Goal: Use online tool/utility: Utilize a website feature to perform a specific function

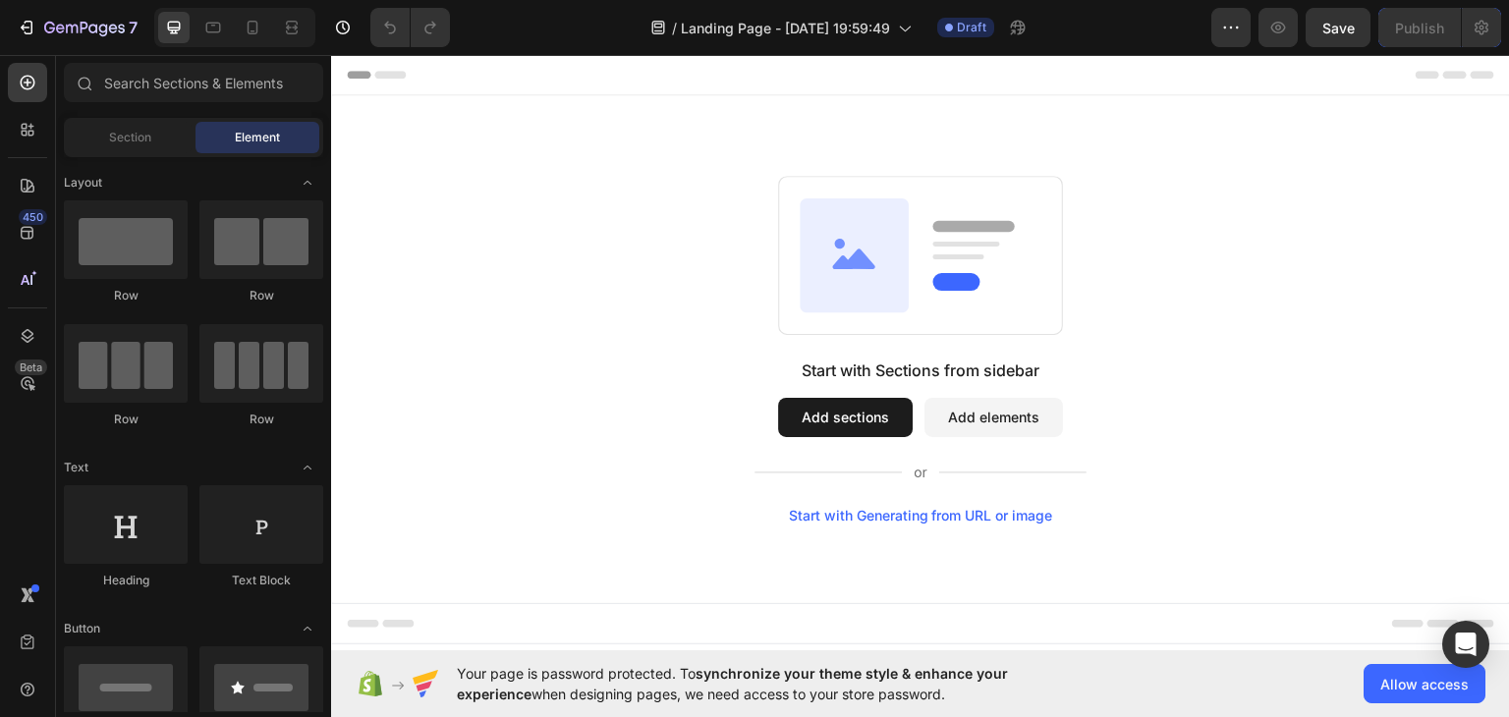
click at [883, 516] on div "Start with Generating from URL or image" at bounding box center [921, 515] width 264 height 16
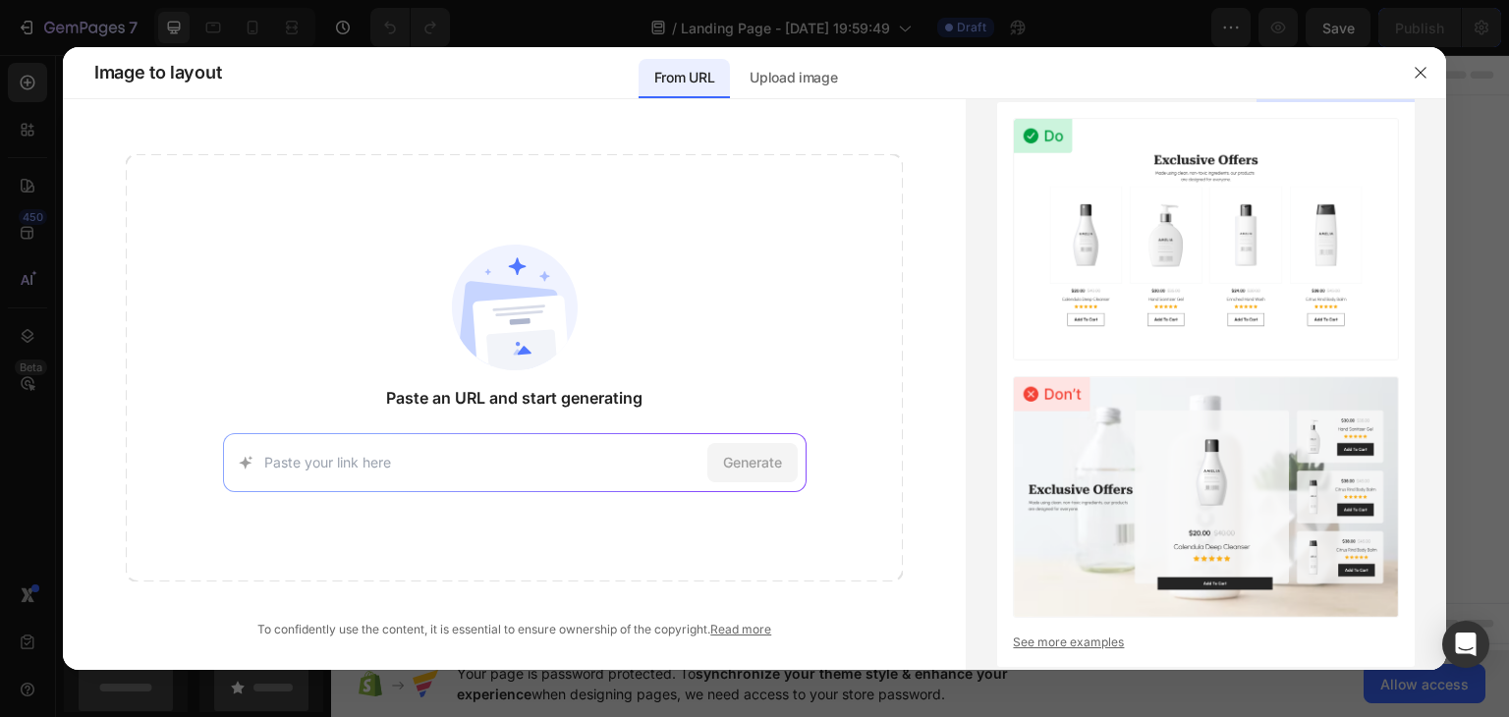
click at [526, 461] on input at bounding box center [481, 462] width 435 height 21
type input "[URL][DOMAIN_NAME]"
click at [757, 462] on span "Generate" at bounding box center [752, 462] width 59 height 21
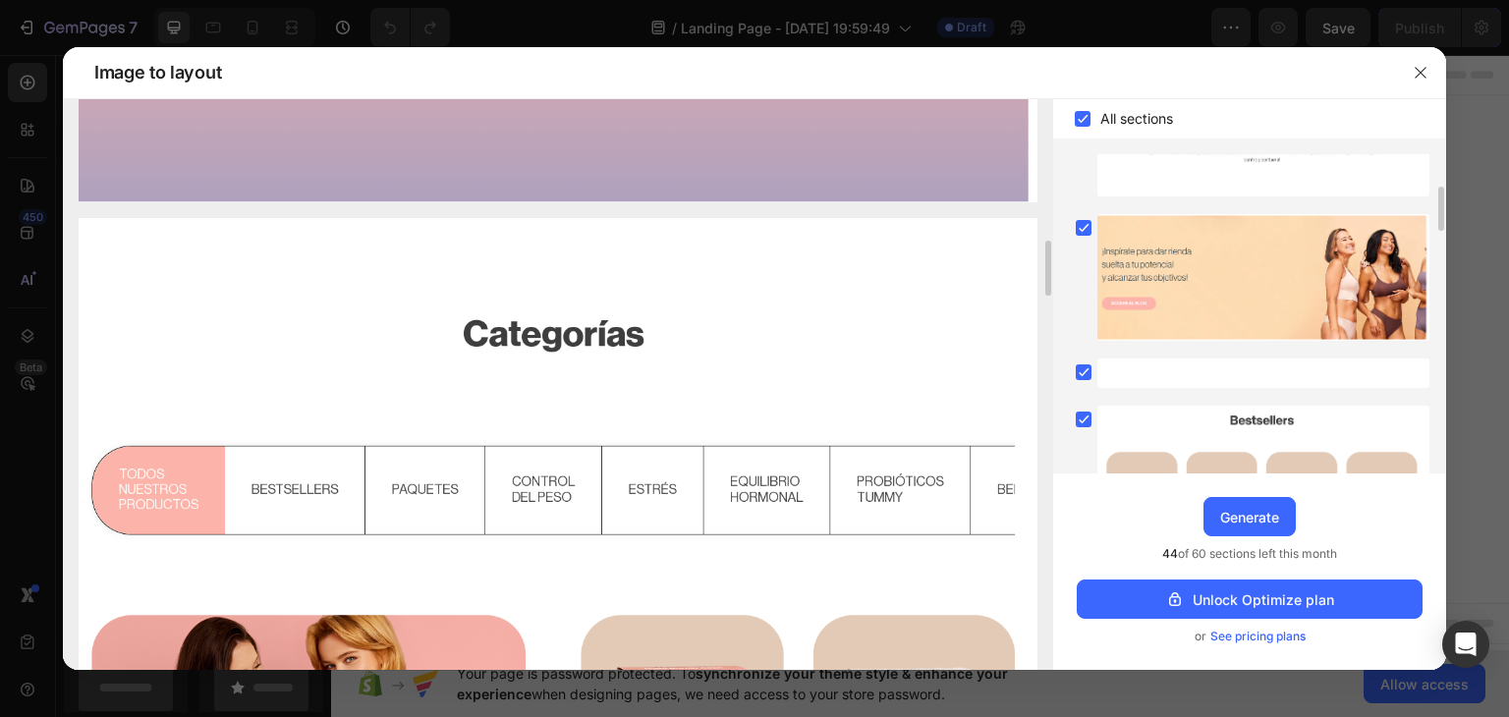
scroll to position [948, 0]
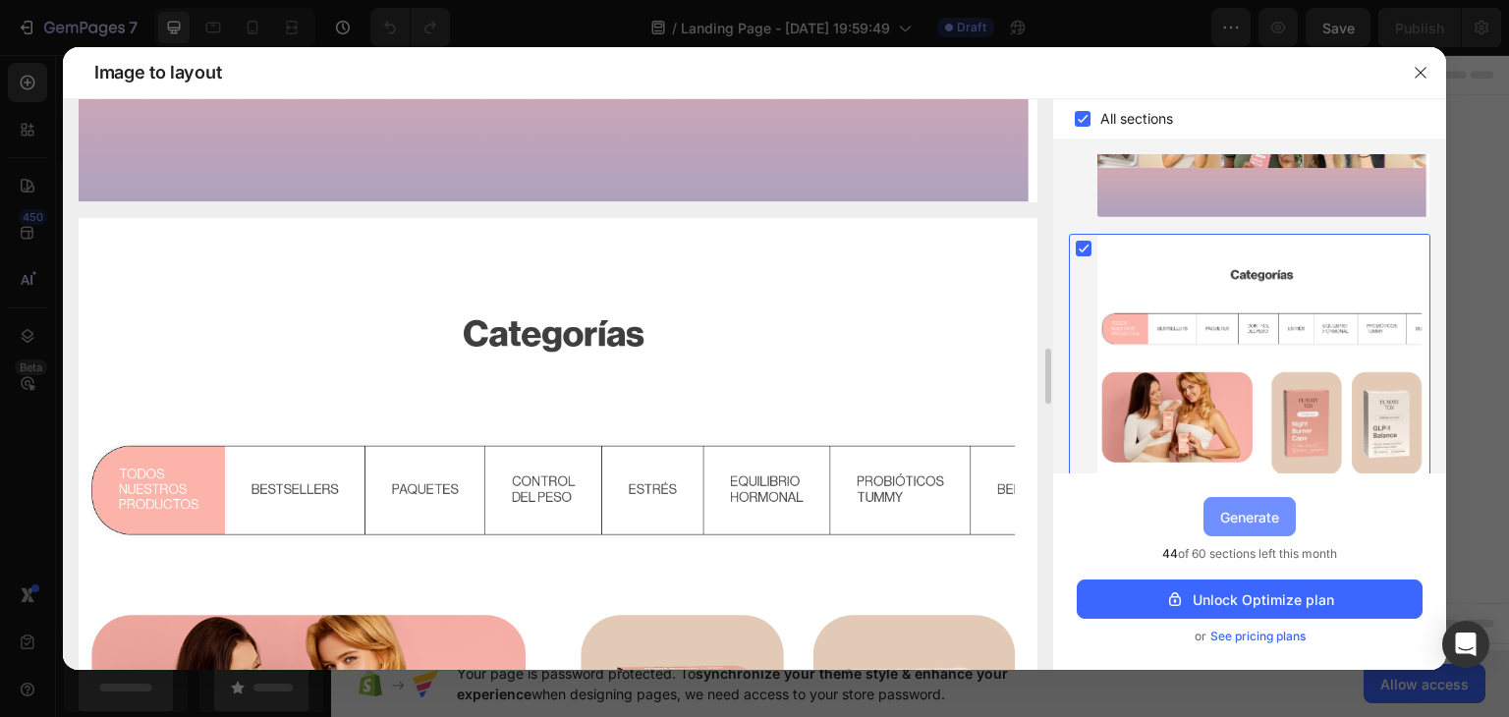
click at [1242, 524] on div "Generate" at bounding box center [1249, 517] width 59 height 21
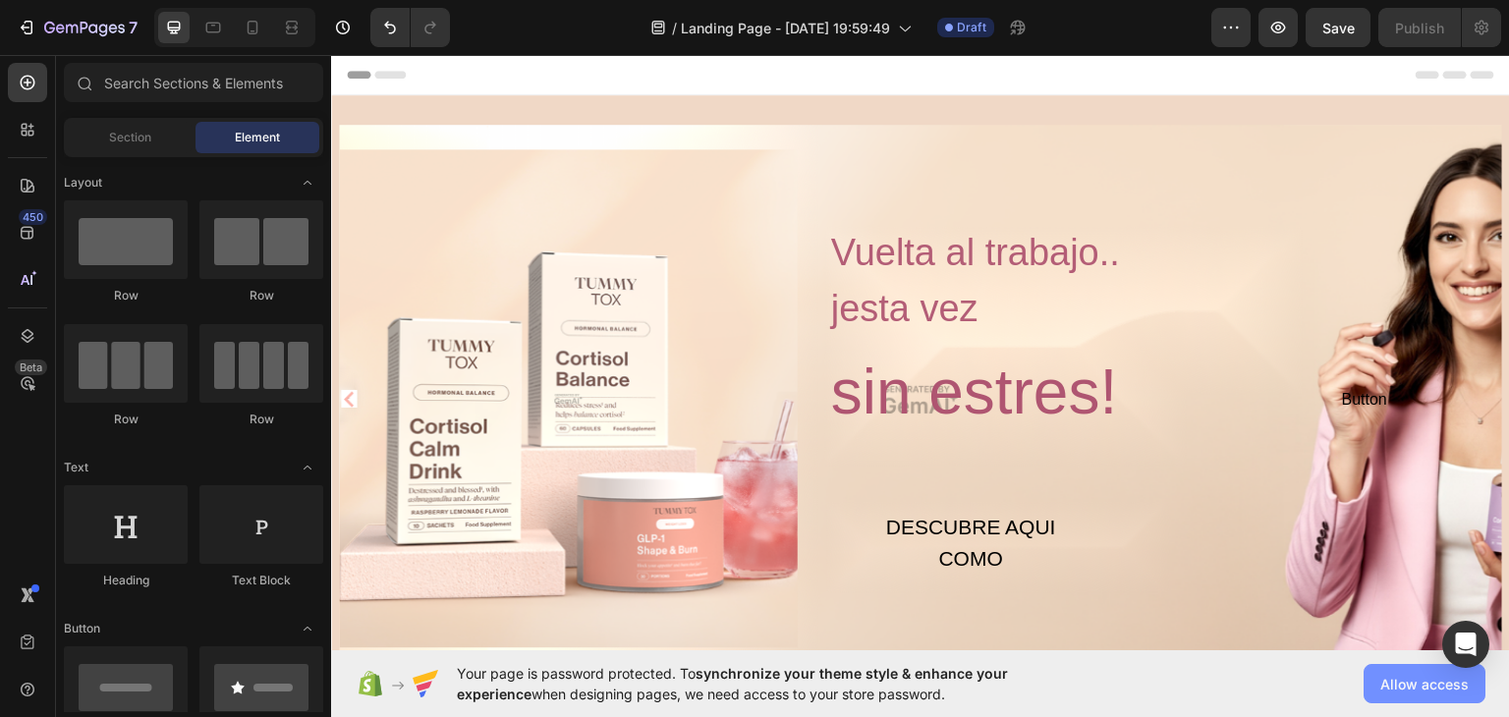
click at [1398, 680] on span "Allow access" at bounding box center [1424, 684] width 88 height 21
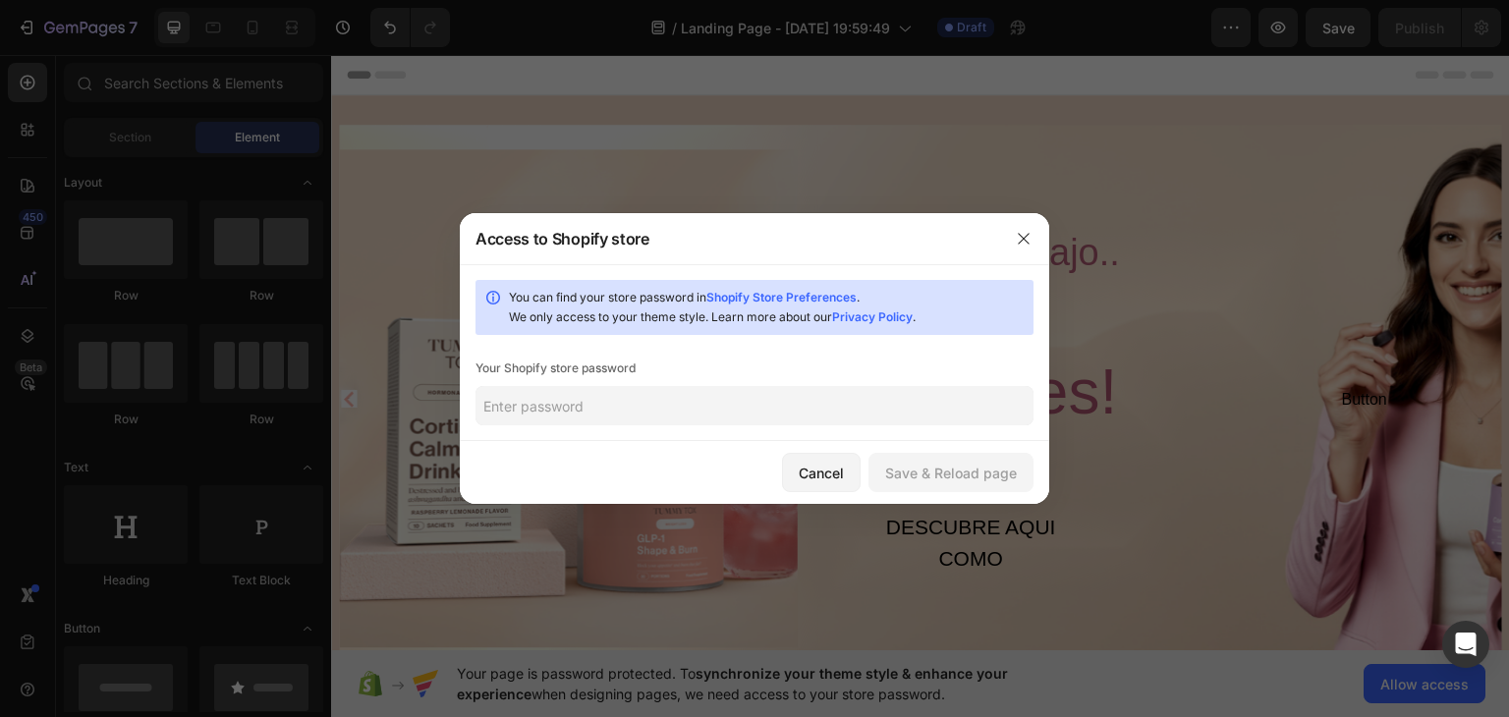
click at [650, 410] on input "text" at bounding box center [754, 405] width 558 height 39
paste input "yeumay"
type input "yeumay"
click at [905, 468] on div "Save & Reload page" at bounding box center [951, 473] width 132 height 21
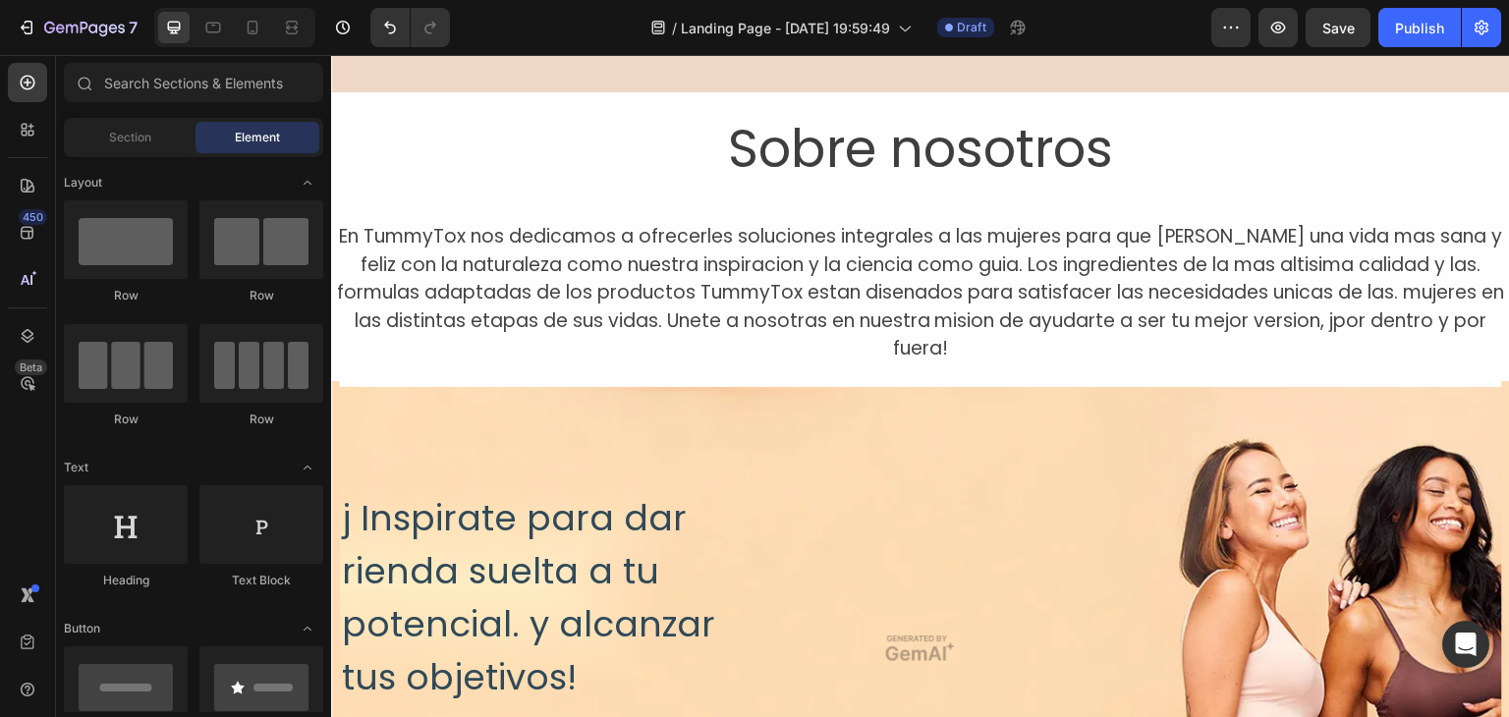
scroll to position [688, 0]
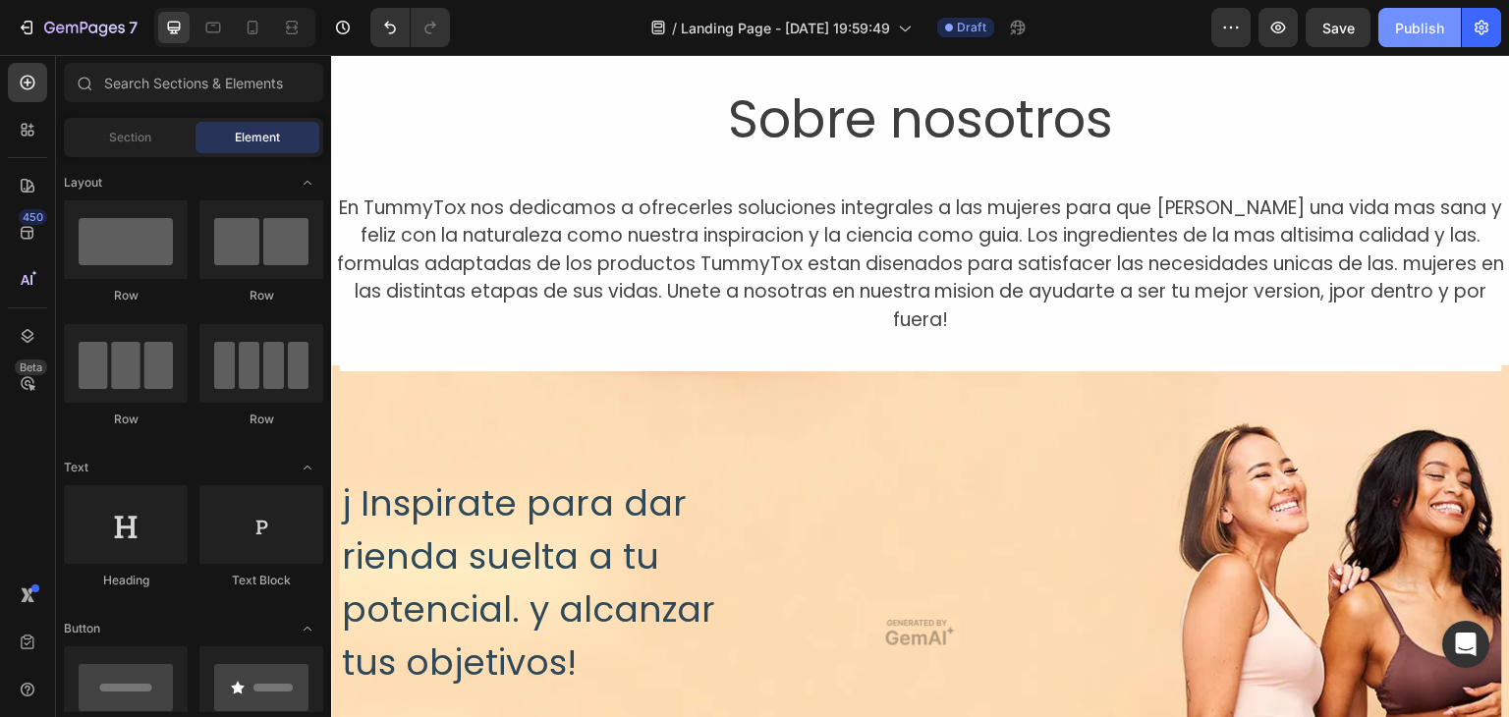
click at [1406, 36] on div "Publish" at bounding box center [1419, 28] width 49 height 21
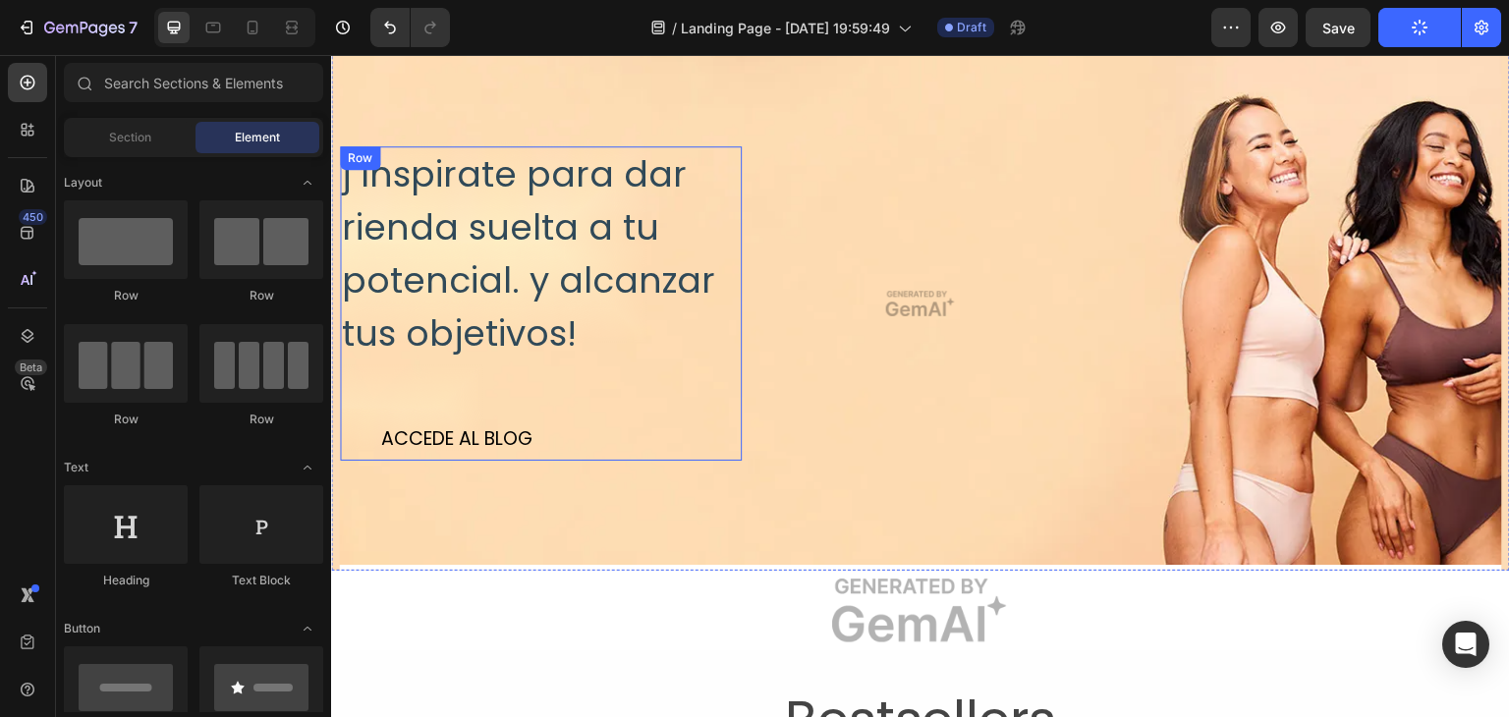
scroll to position [982, 0]
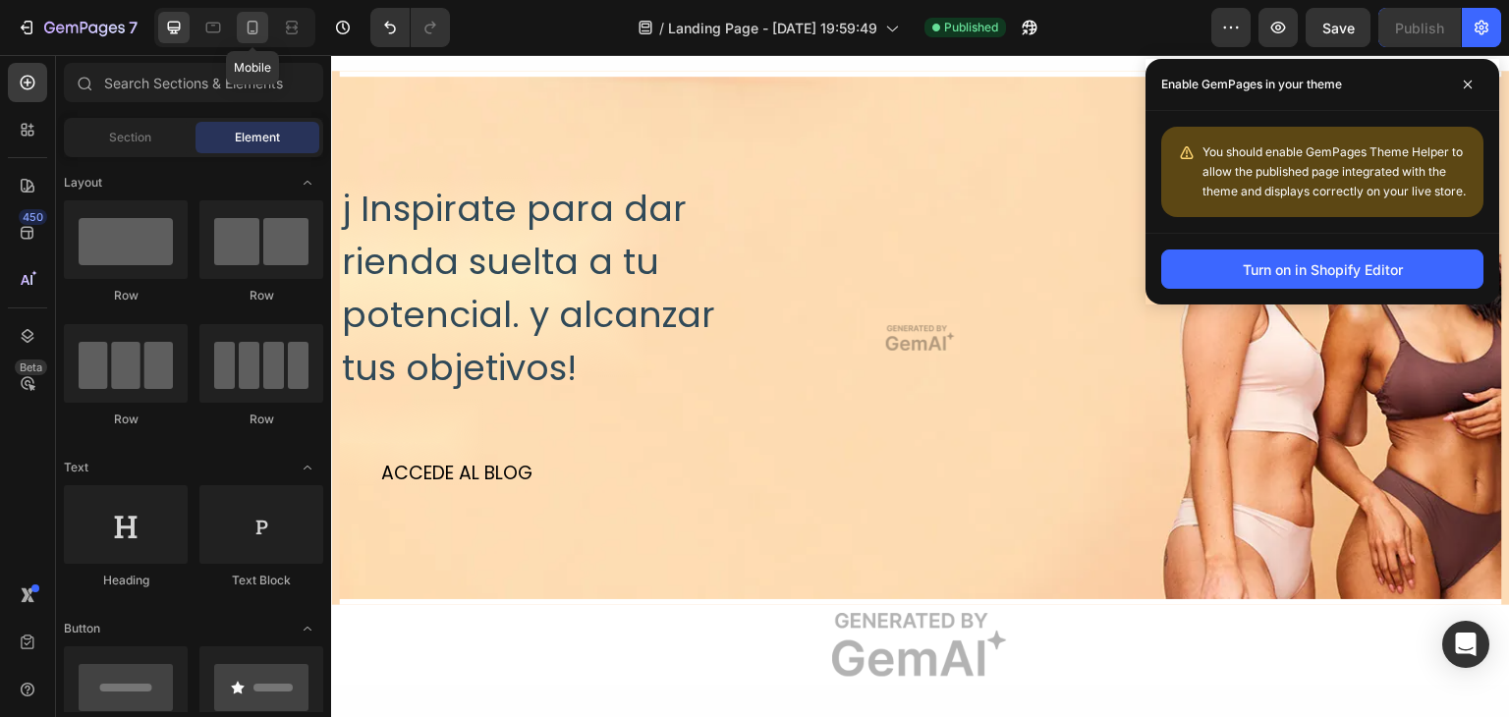
click at [263, 27] on div at bounding box center [252, 27] width 31 height 31
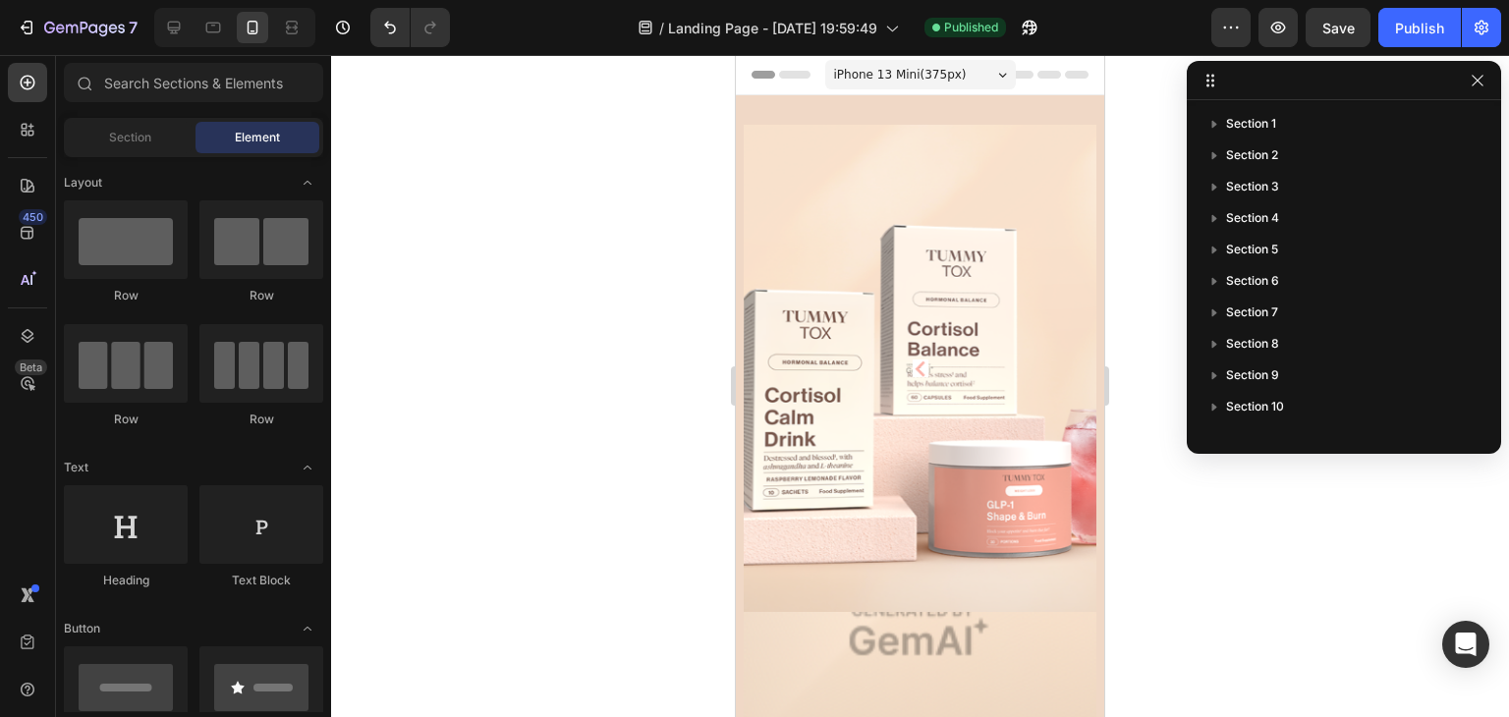
click at [1148, 105] on div at bounding box center [920, 386] width 1178 height 662
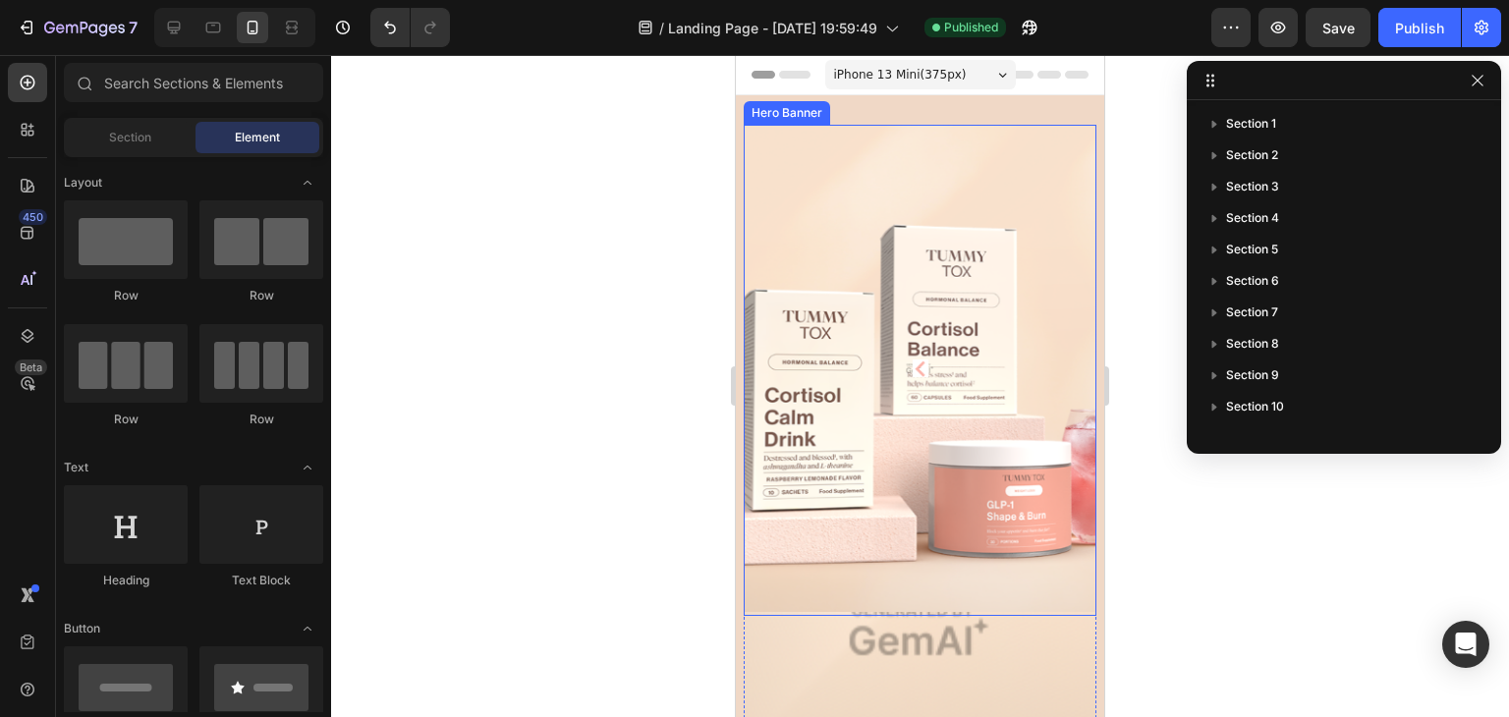
click at [1150, 162] on div at bounding box center [920, 386] width 1178 height 662
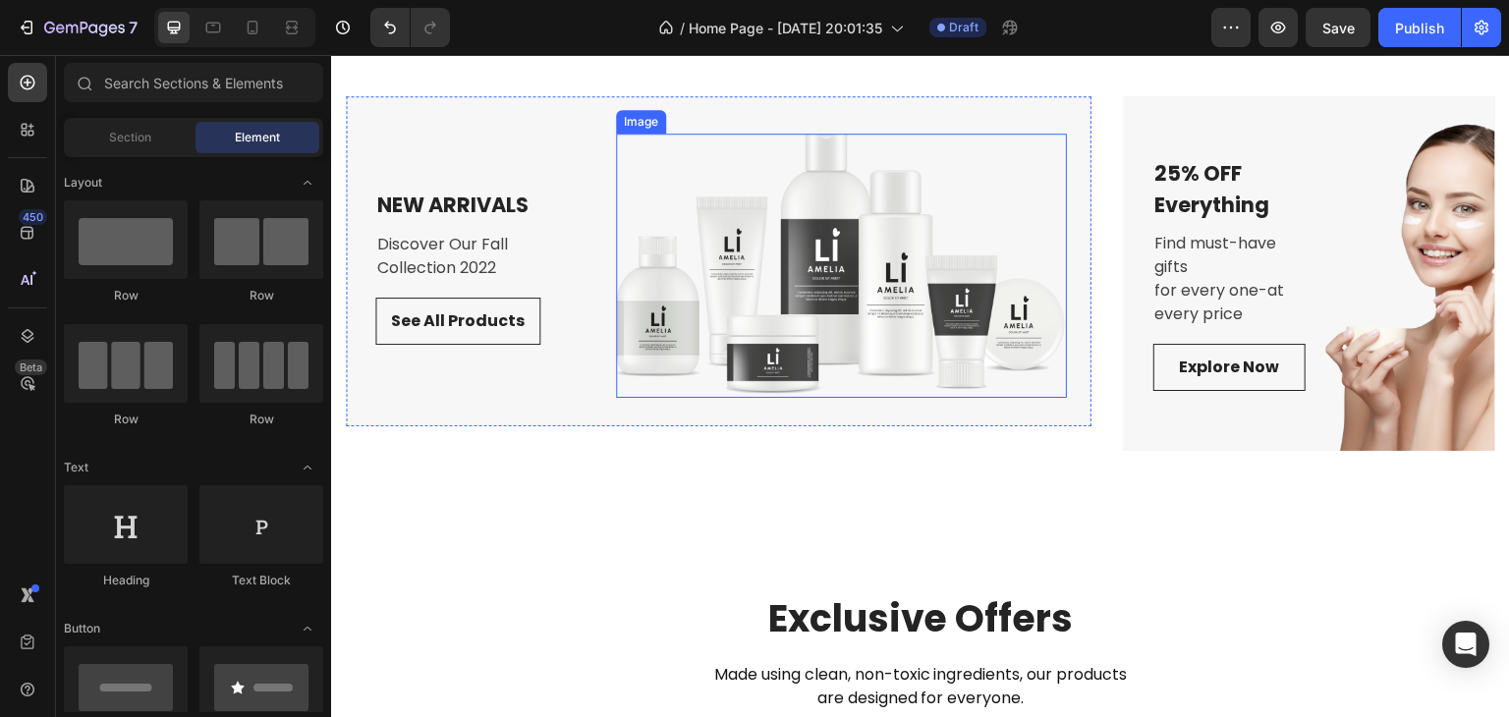
scroll to position [1572, 0]
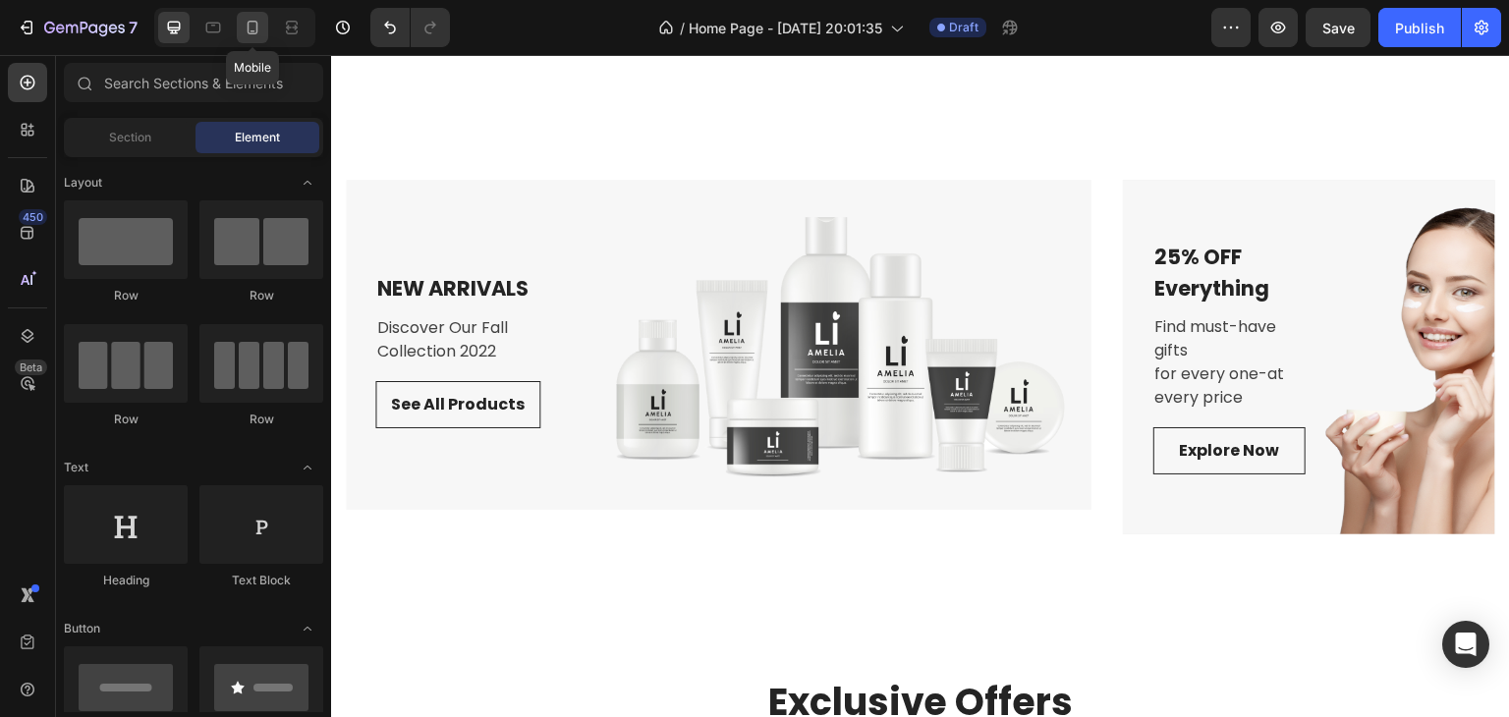
click at [245, 32] on icon at bounding box center [253, 28] width 20 height 20
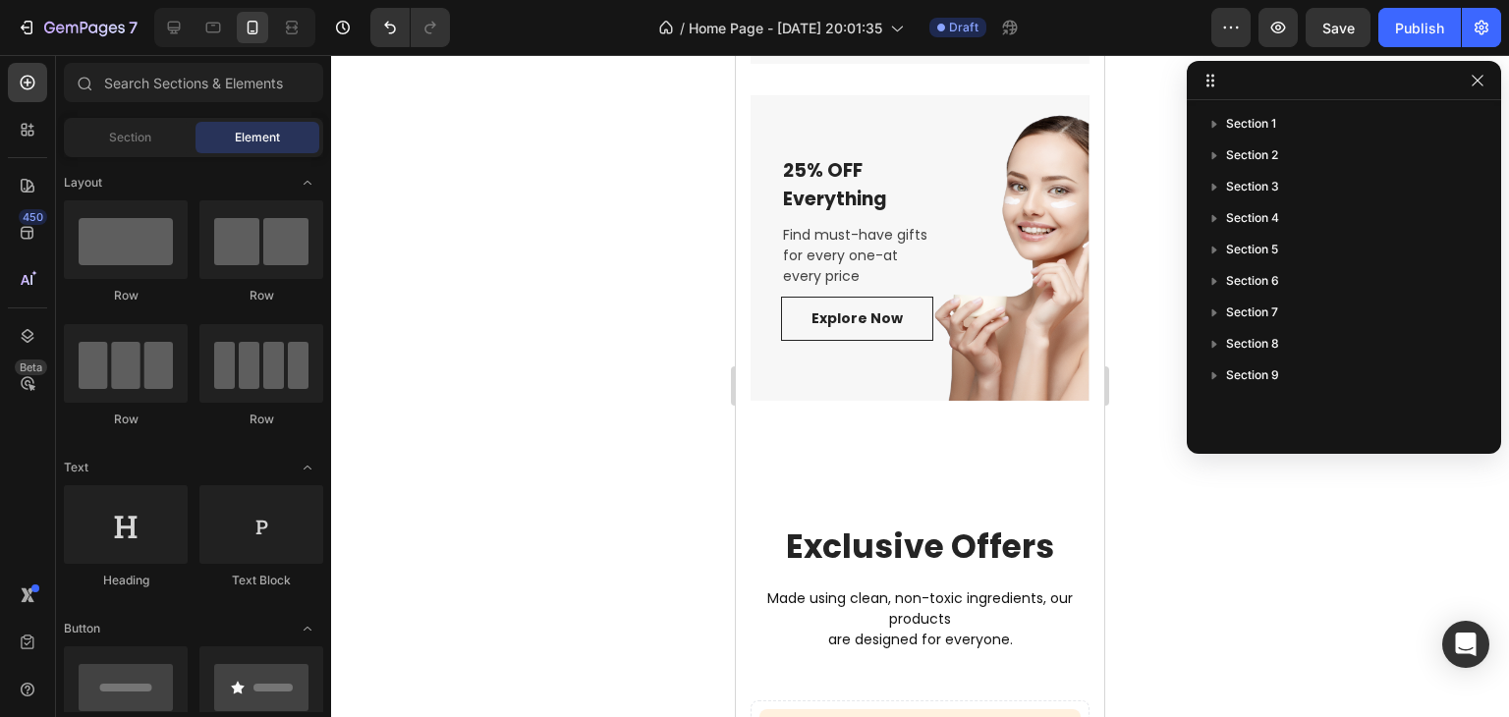
scroll to position [3732, 0]
